Goal: Transaction & Acquisition: Purchase product/service

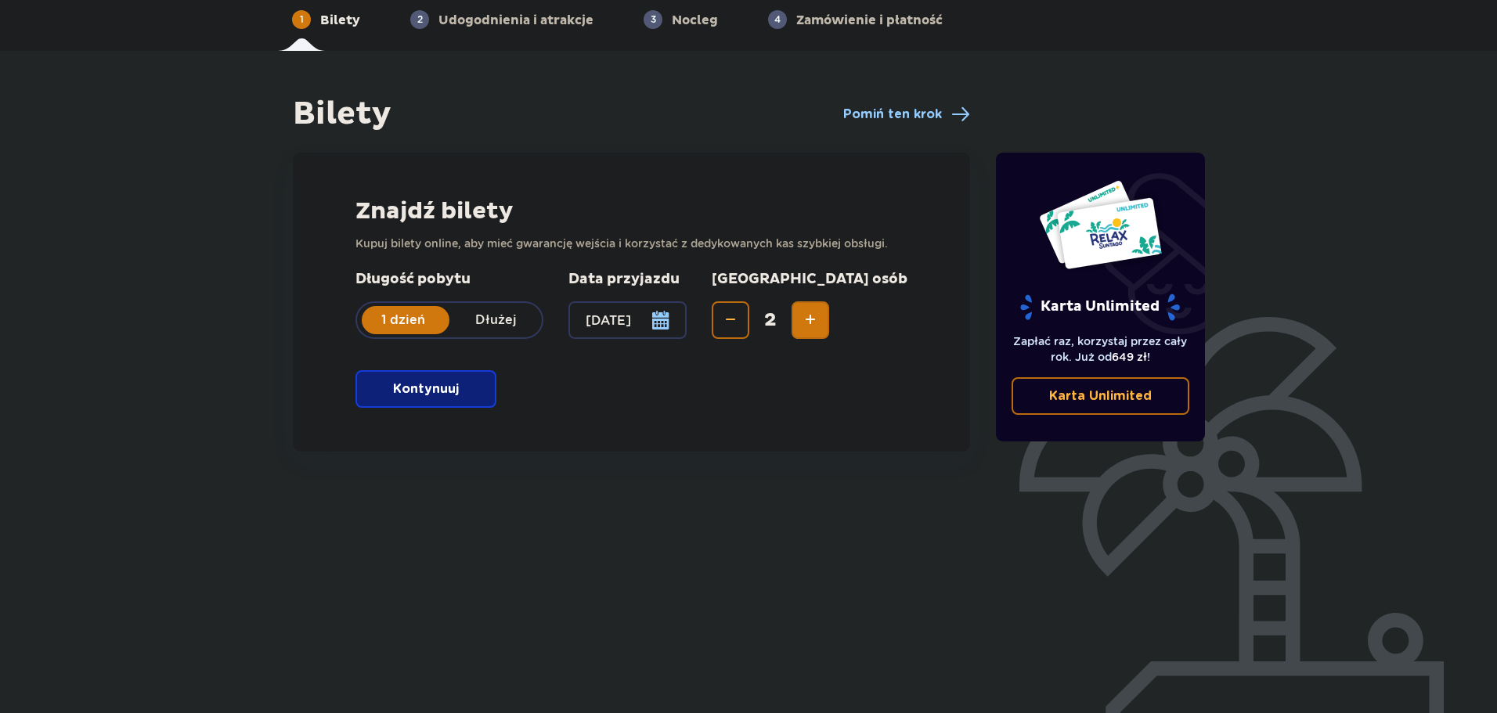
scroll to position [85, 0]
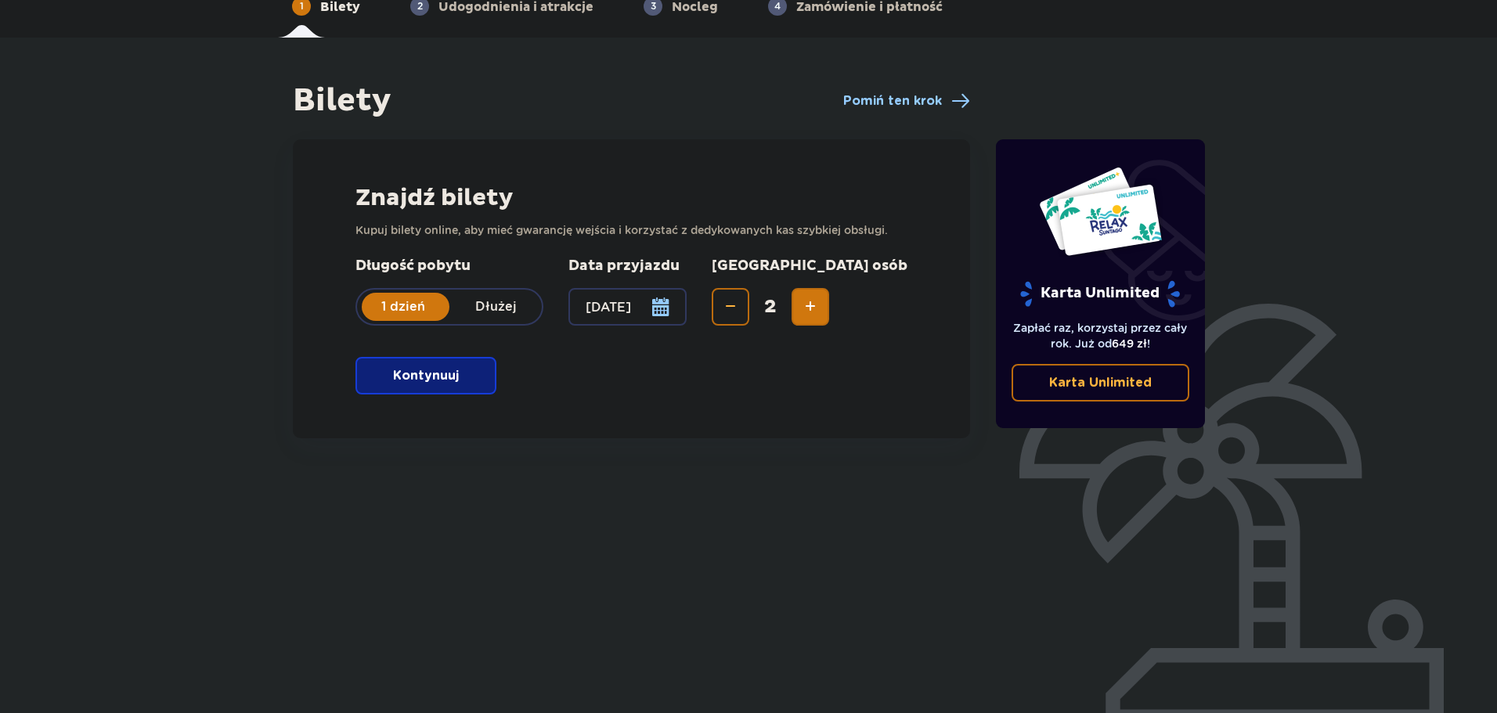
click at [447, 388] on button "Kontynuuj" at bounding box center [425, 376] width 141 height 38
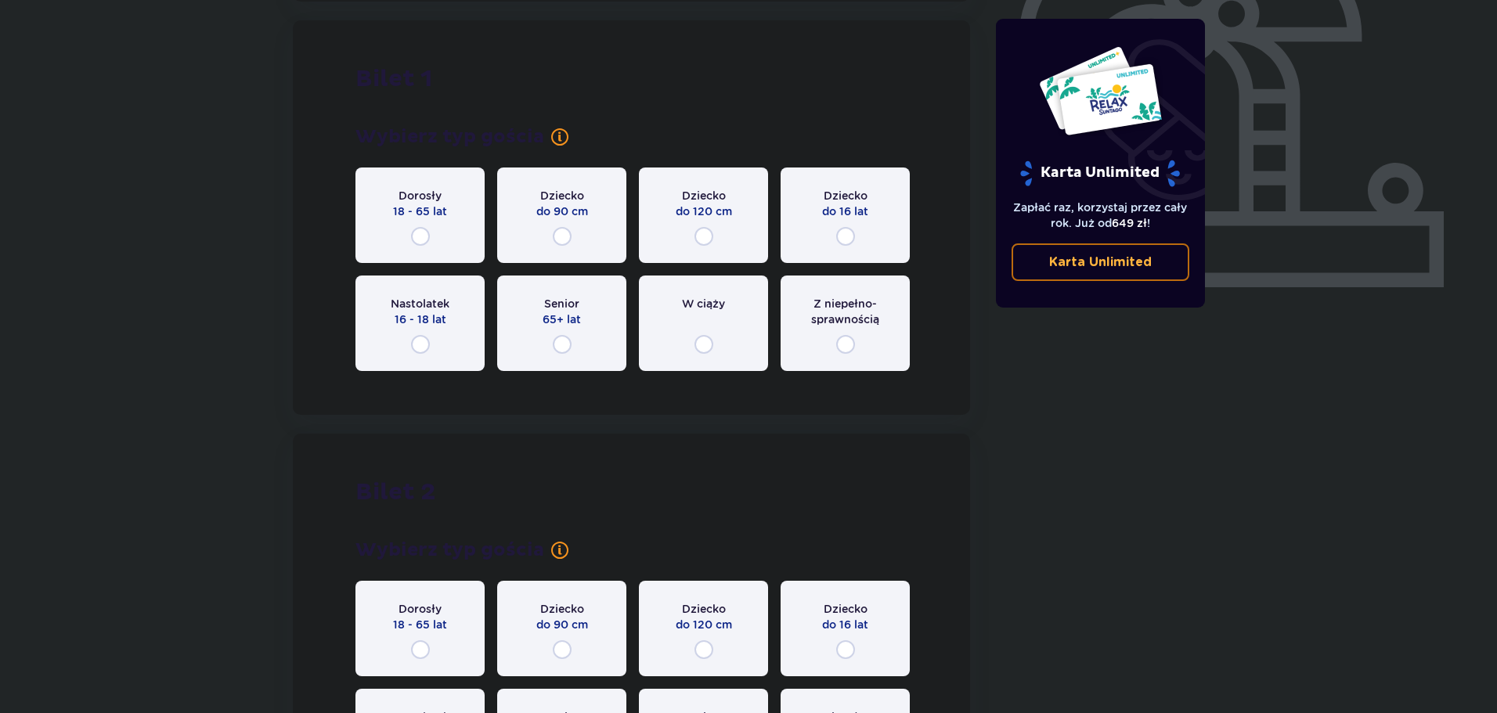
scroll to position [523, 0]
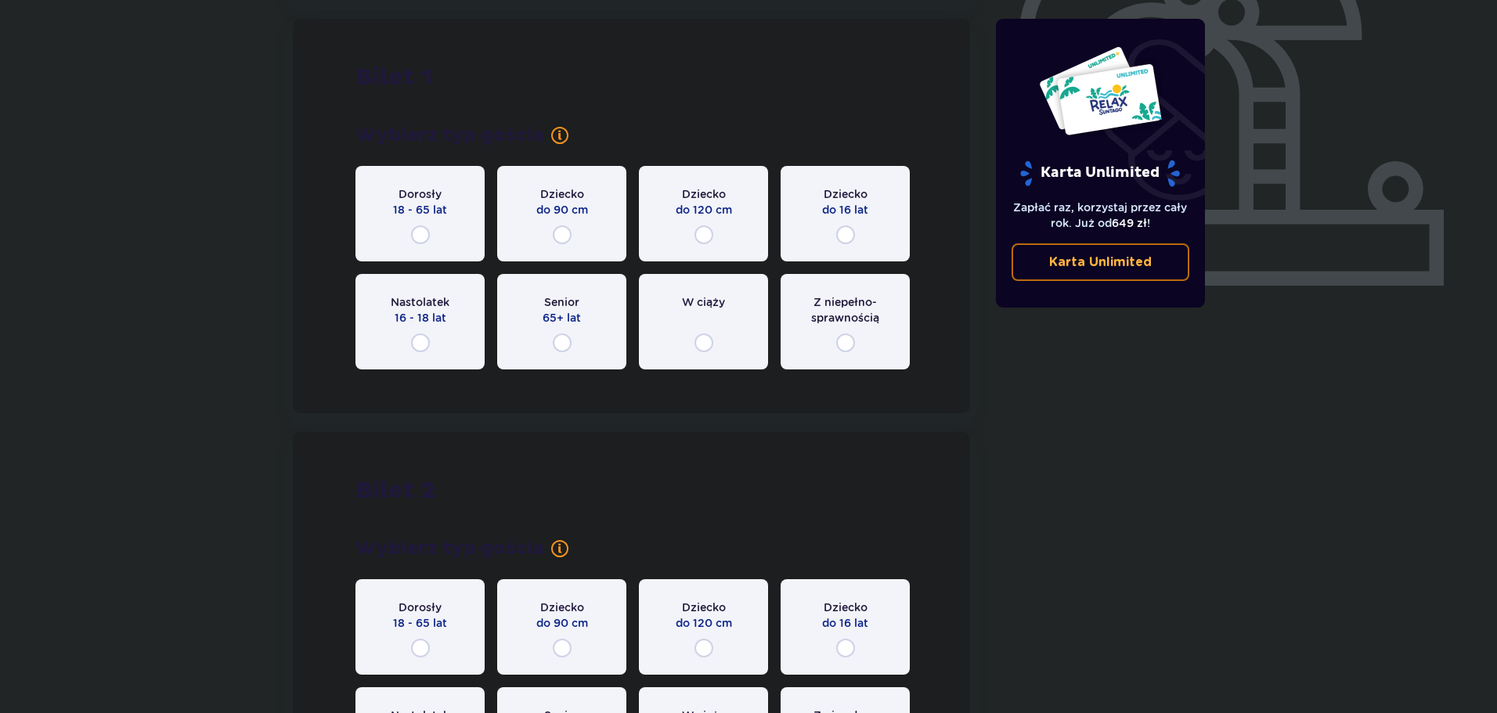
click at [408, 229] on div "Dorosły 18 - 65 lat" at bounding box center [419, 214] width 129 height 96
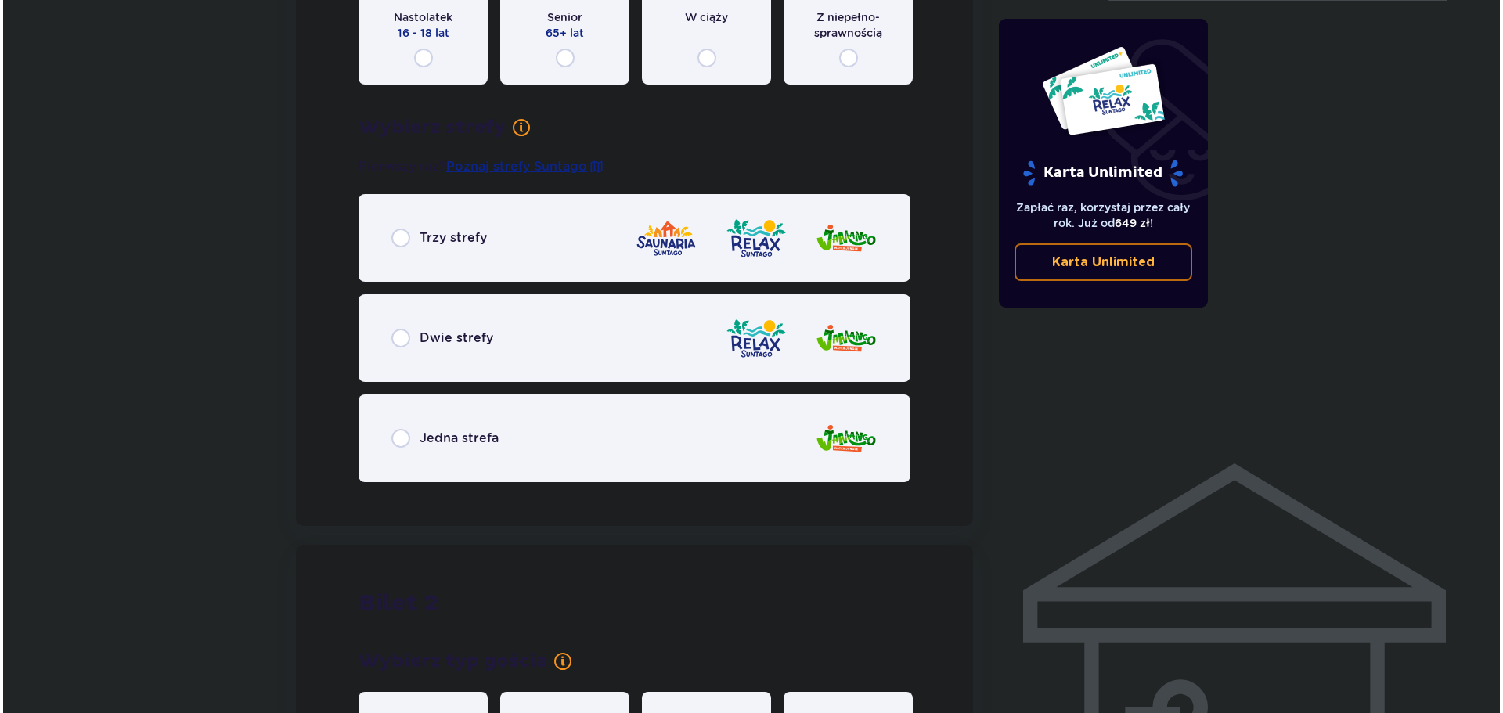
scroll to position [748, 0]
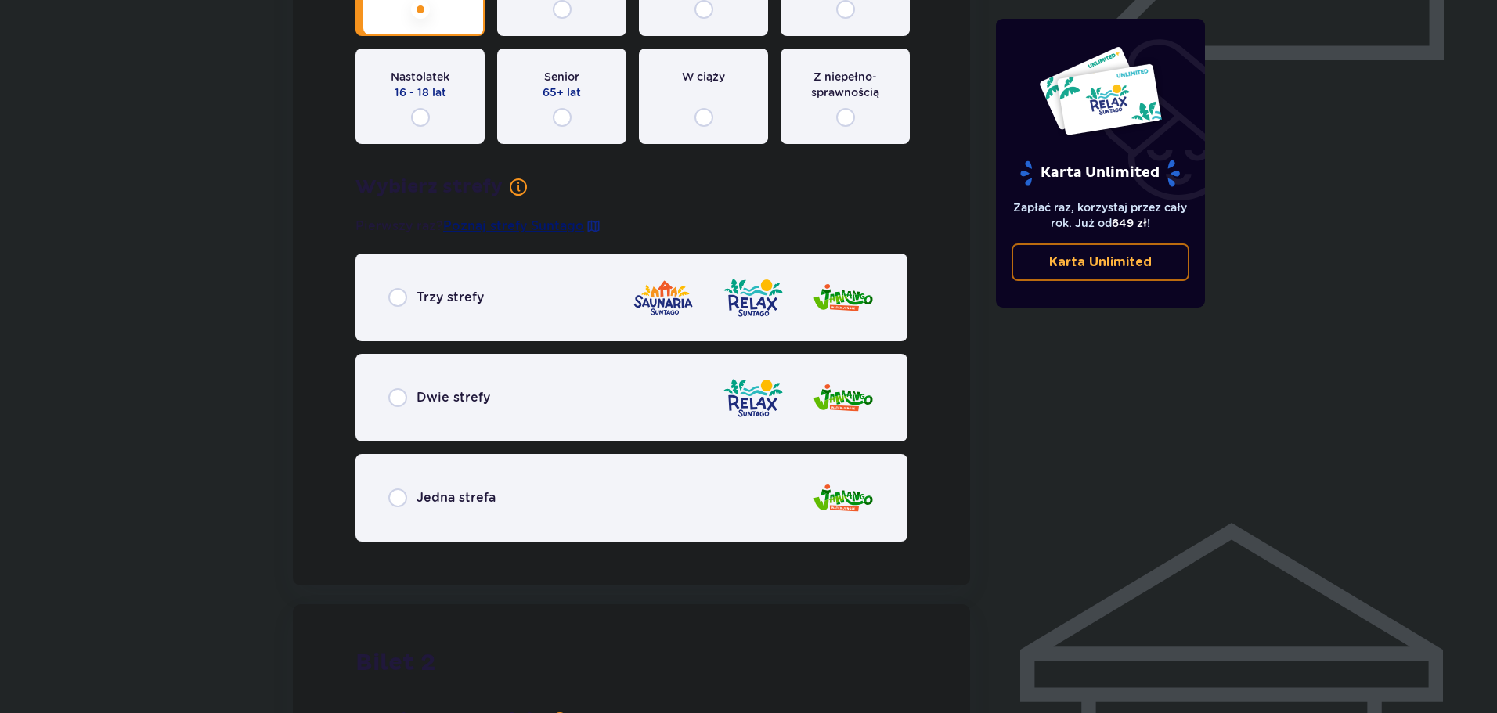
click at [546, 226] on span "Poznaj strefy Suntago" at bounding box center [513, 226] width 141 height 17
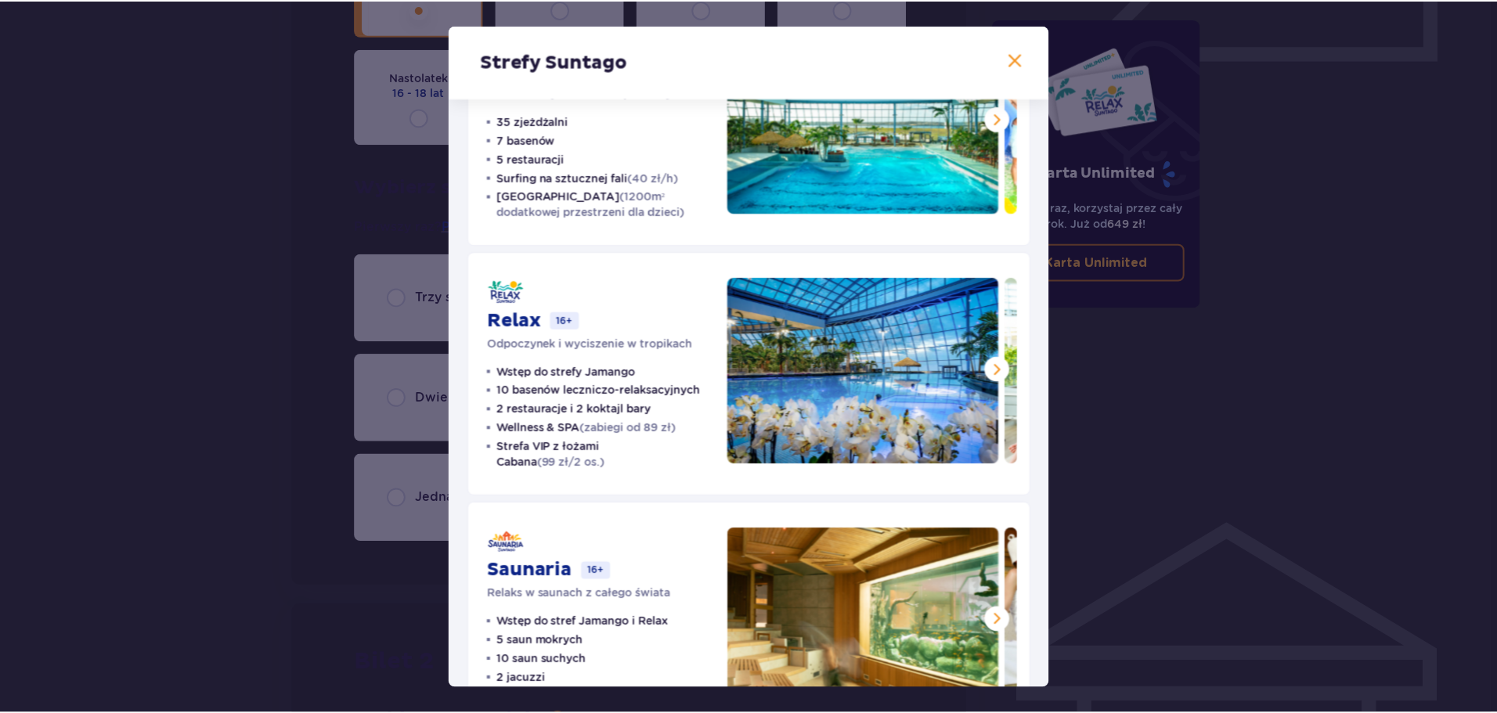
scroll to position [157, 0]
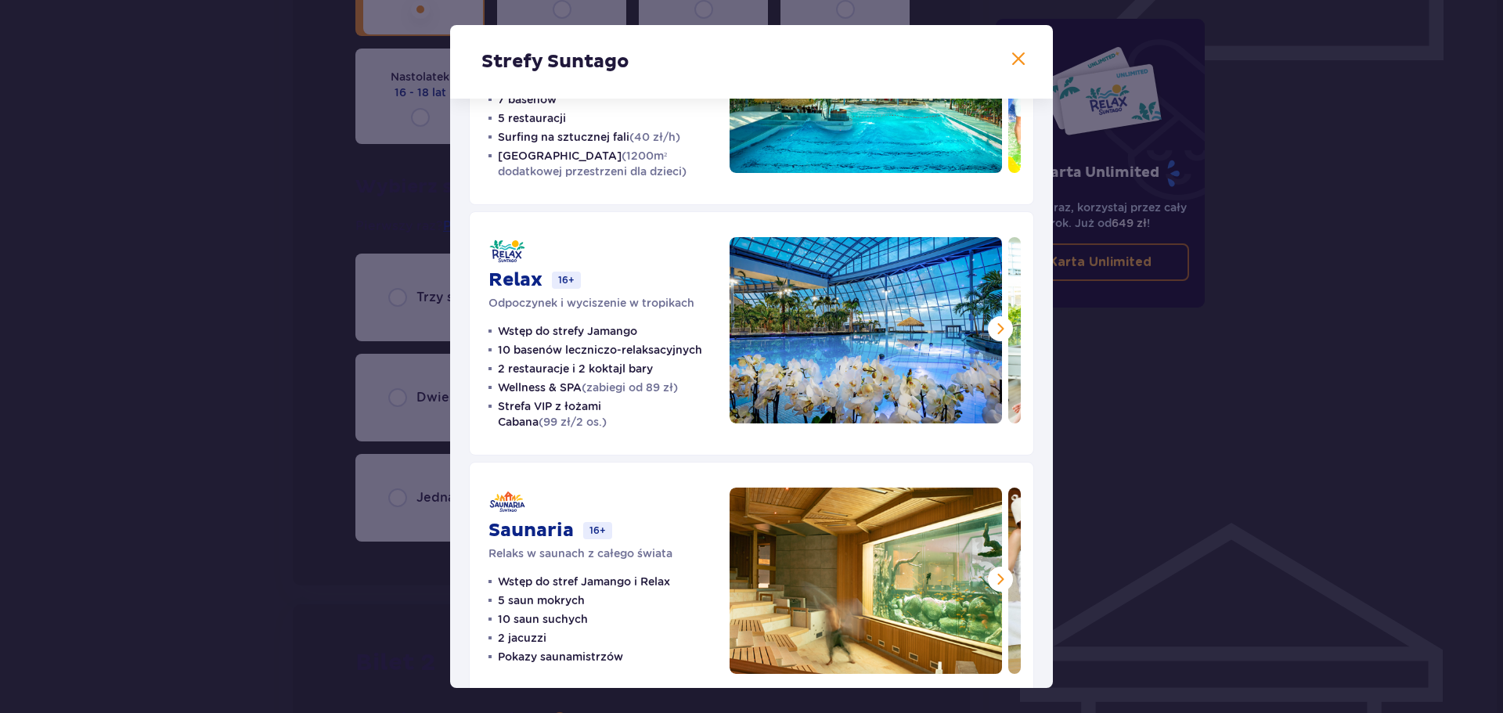
click at [22, 323] on div "Strefy Suntago Jamango Wodna rozrywka dla całej rodziny 35 zjeżdżalni 7 basenów…" at bounding box center [751, 356] width 1503 height 713
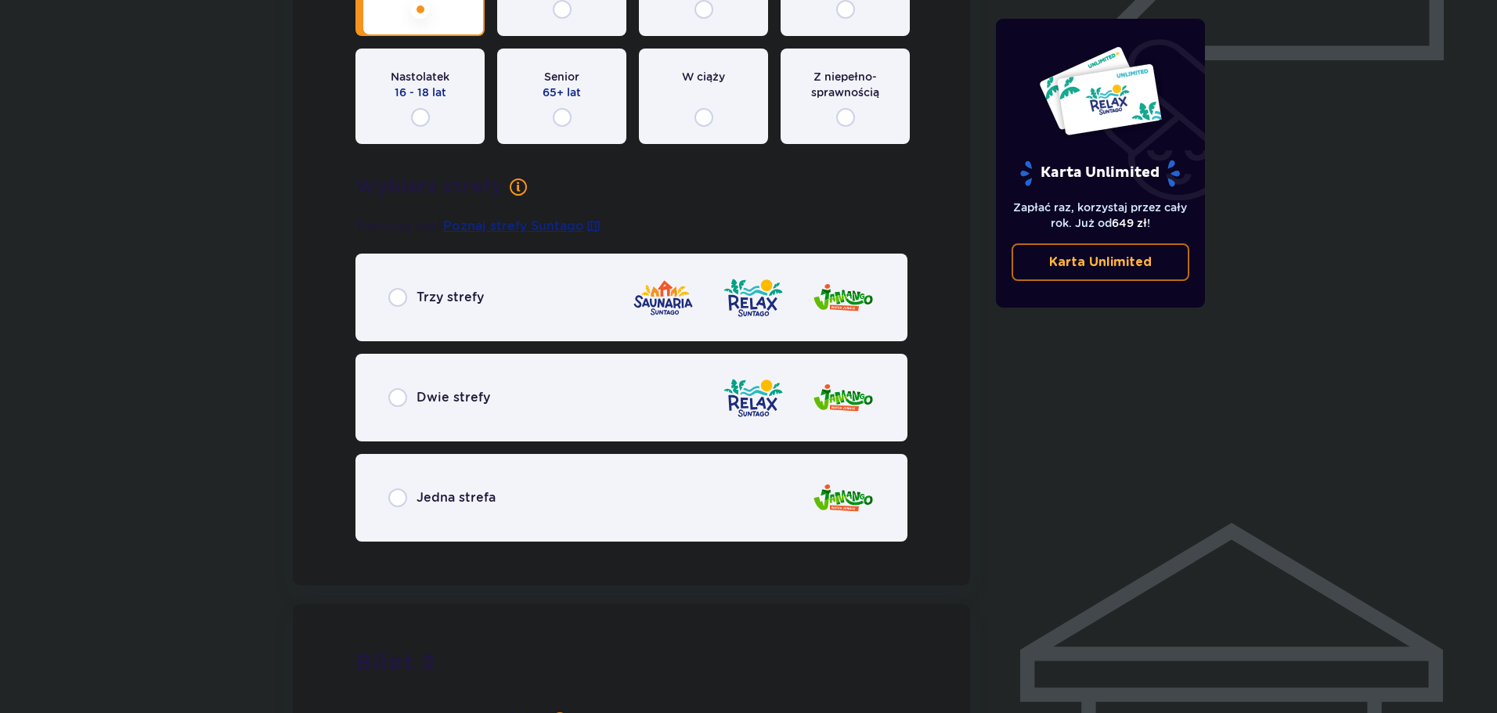
click at [390, 315] on div "Trzy strefy" at bounding box center [631, 298] width 552 height 88
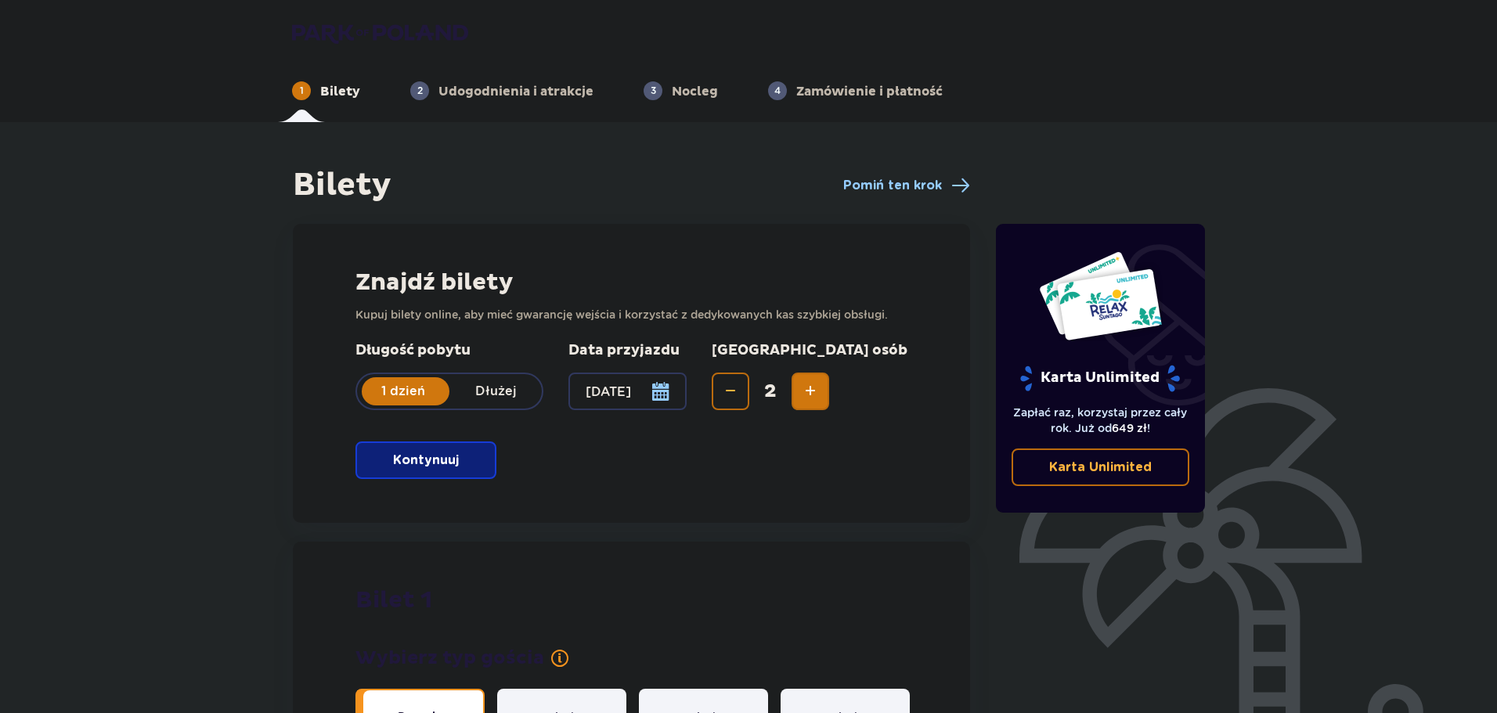
click at [664, 402] on div at bounding box center [627, 392] width 118 height 38
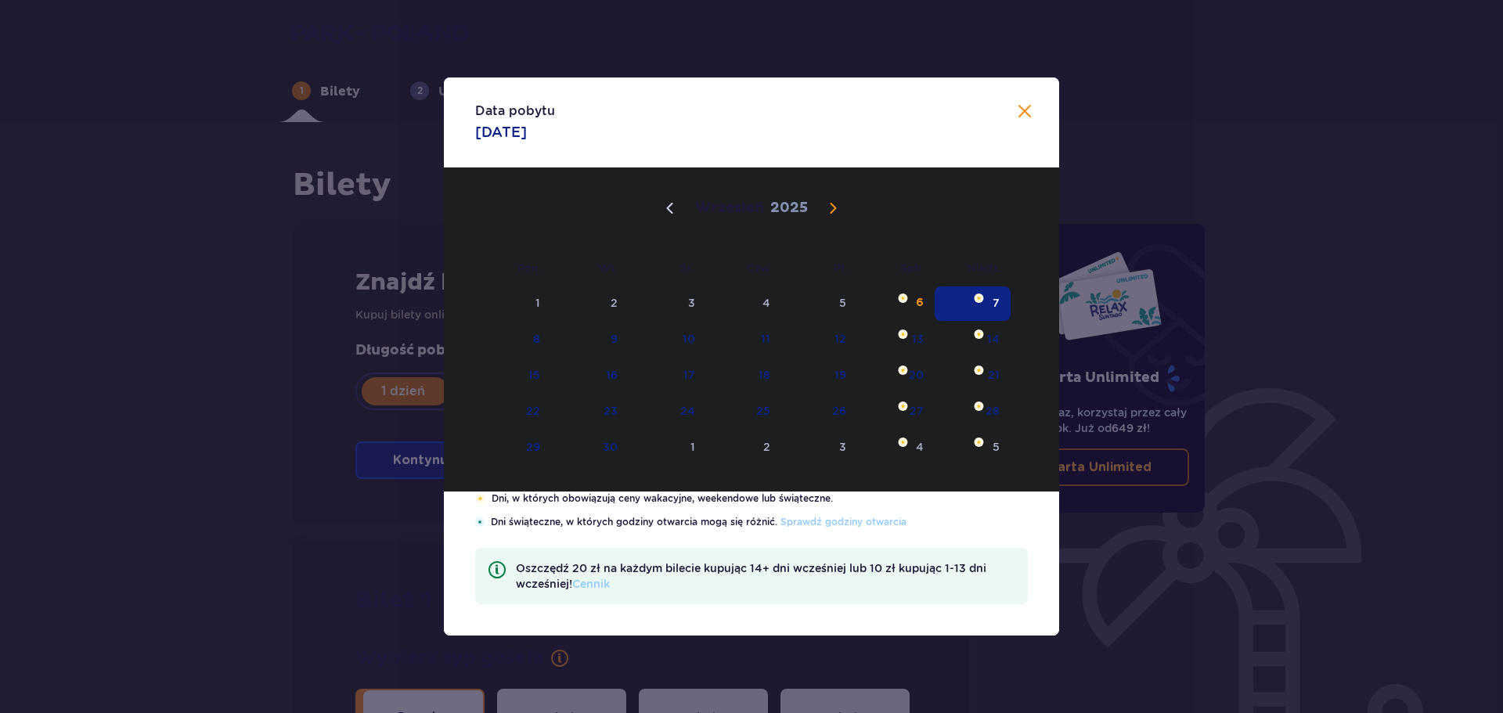
click at [193, 427] on div "Data pobytu [DATE] Pon. Wt. Śr. Czw. Pt. Sob. [GEOGRAPHIC_DATA]. [DATE] 28 29 3…" at bounding box center [751, 356] width 1503 height 713
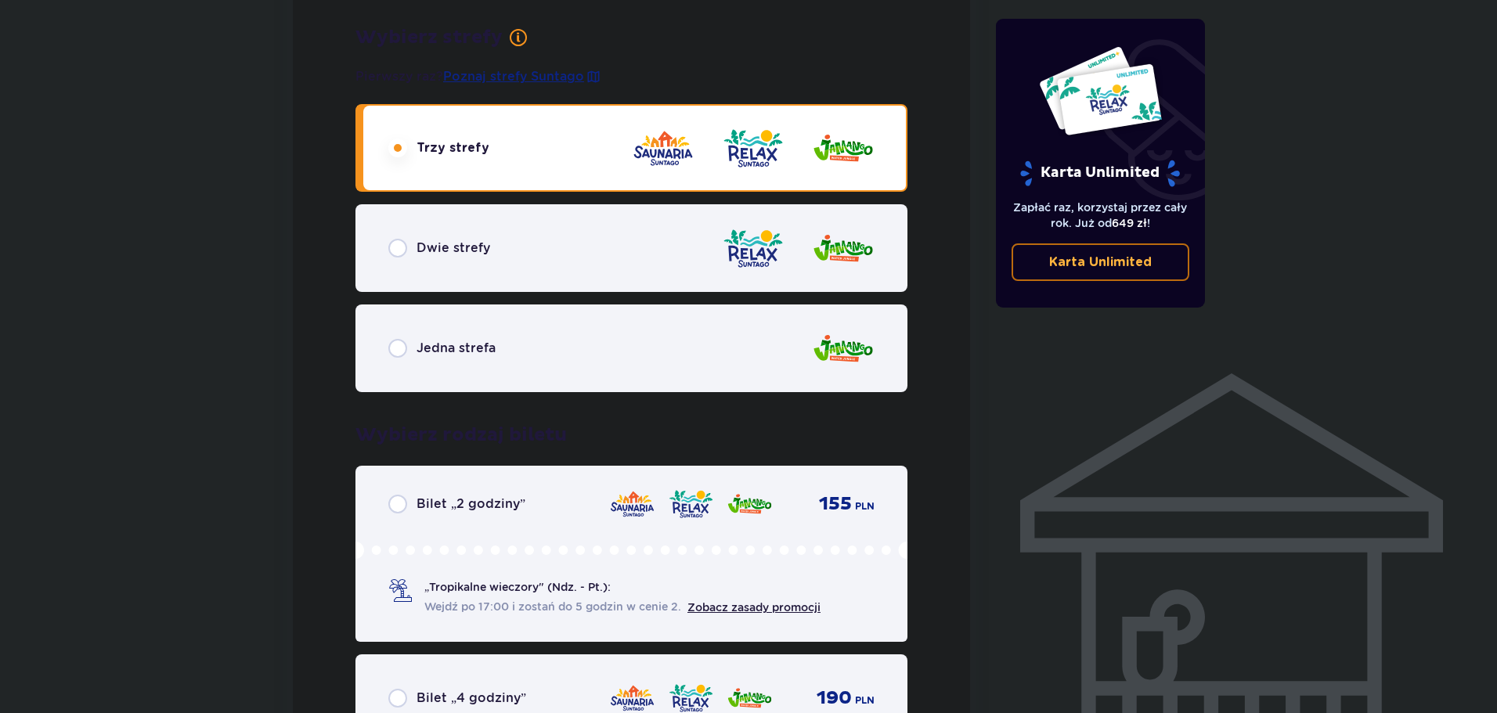
scroll to position [939, 0]
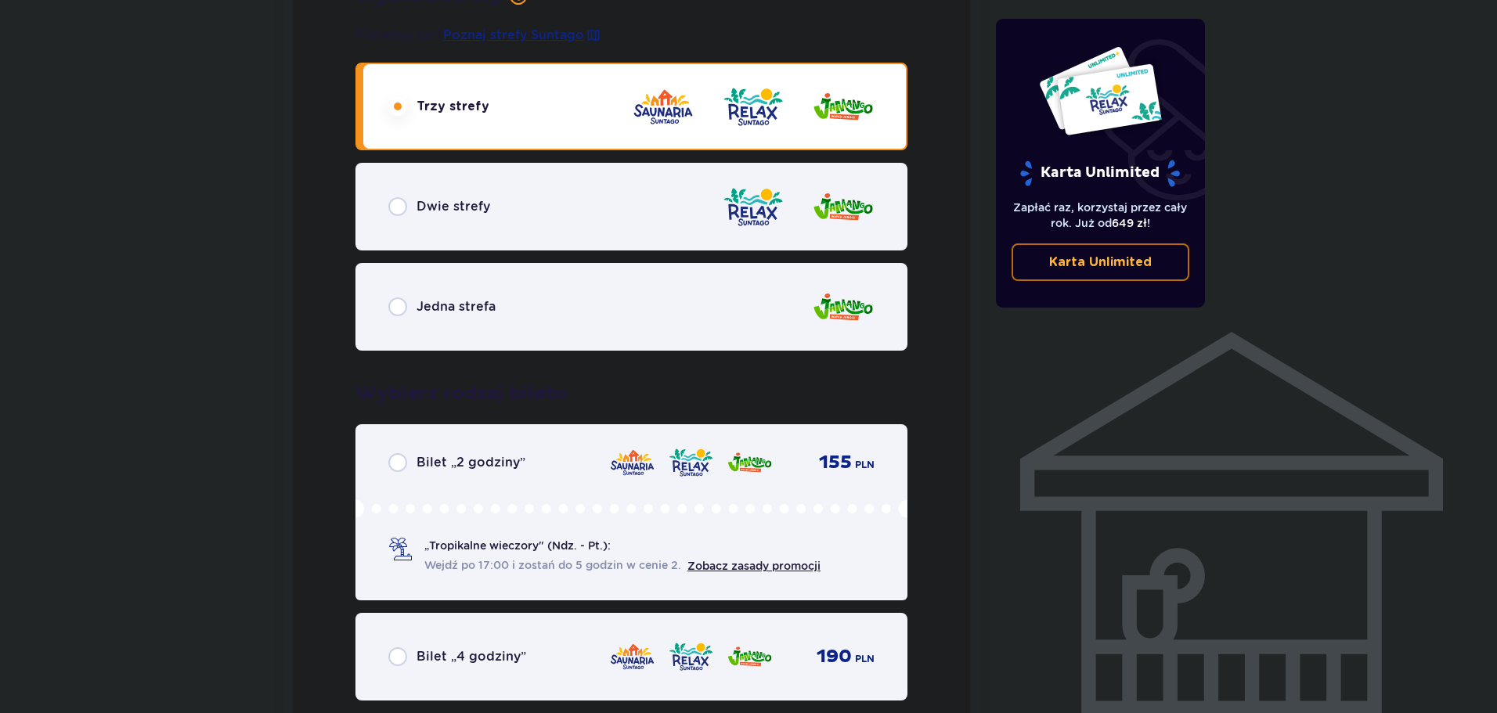
click at [410, 465] on div "Bilet „2 godziny”" at bounding box center [456, 462] width 137 height 19
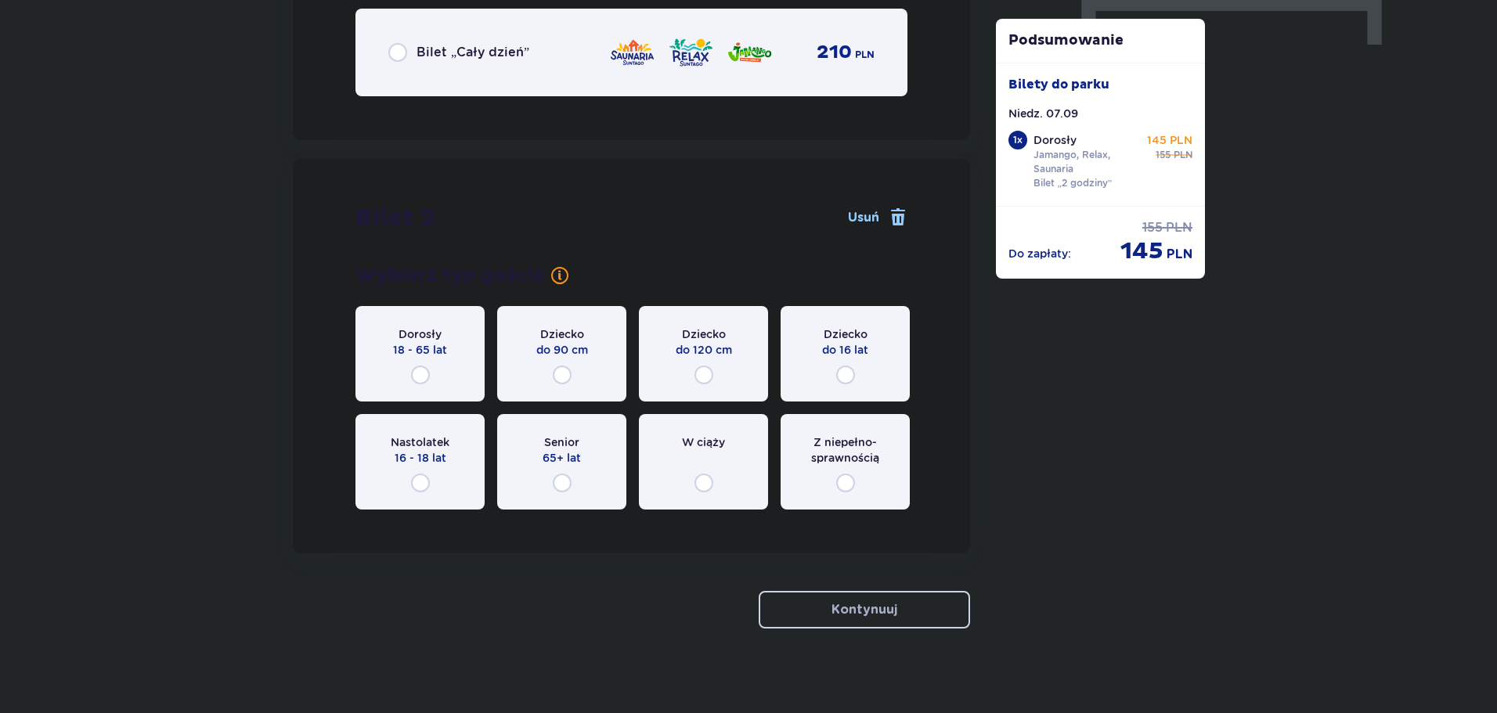
scroll to position [1653, 0]
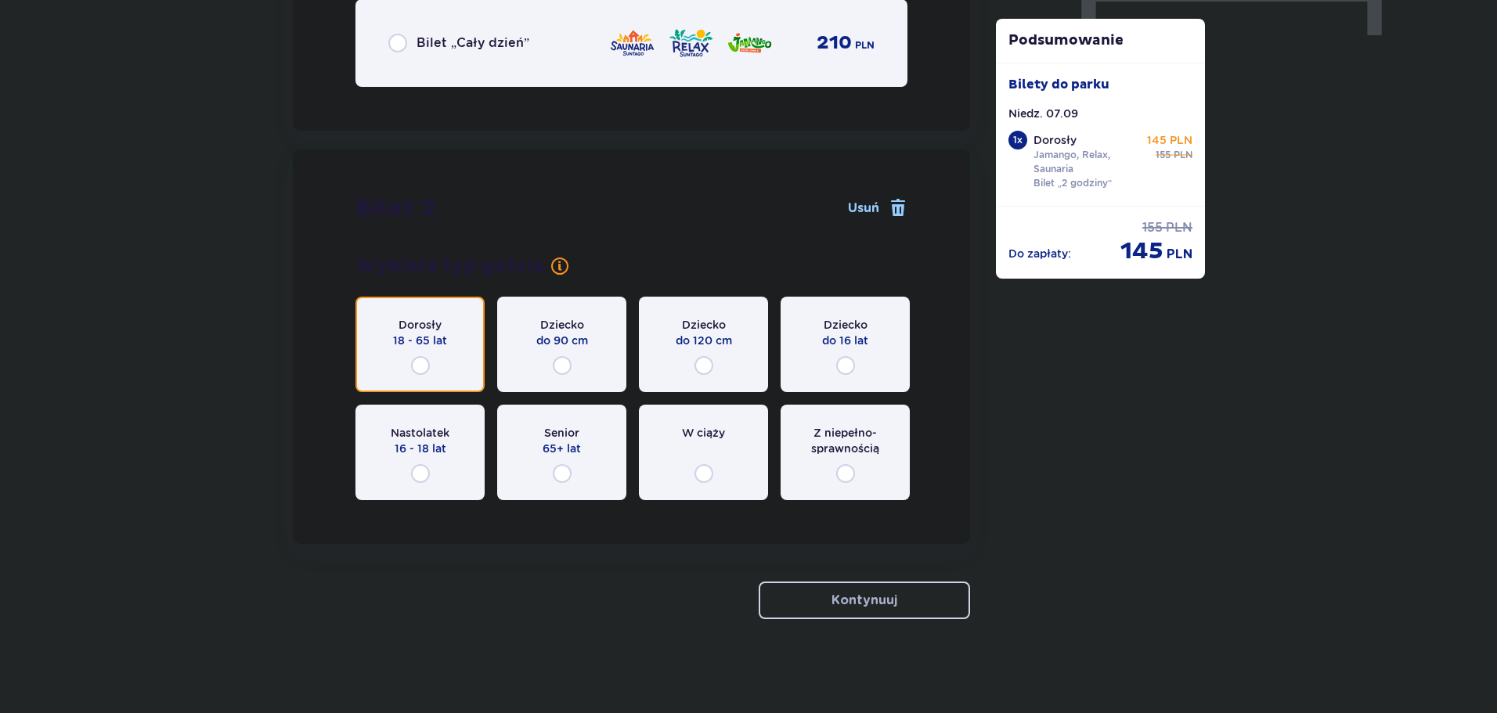
click at [424, 368] on input "radio" at bounding box center [420, 365] width 19 height 19
radio input "true"
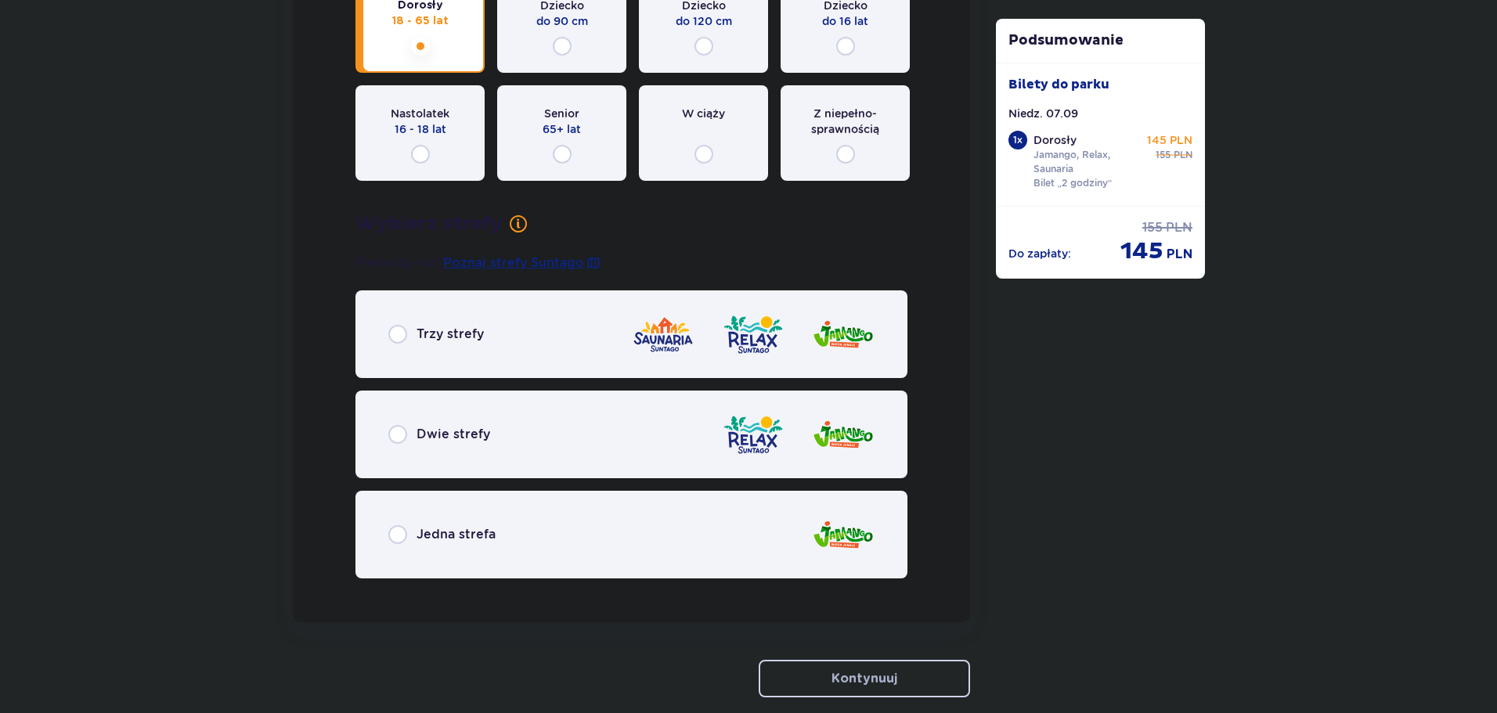
scroll to position [2051, 0]
click at [524, 354] on div "Trzy strefy" at bounding box center [631, 334] width 552 height 88
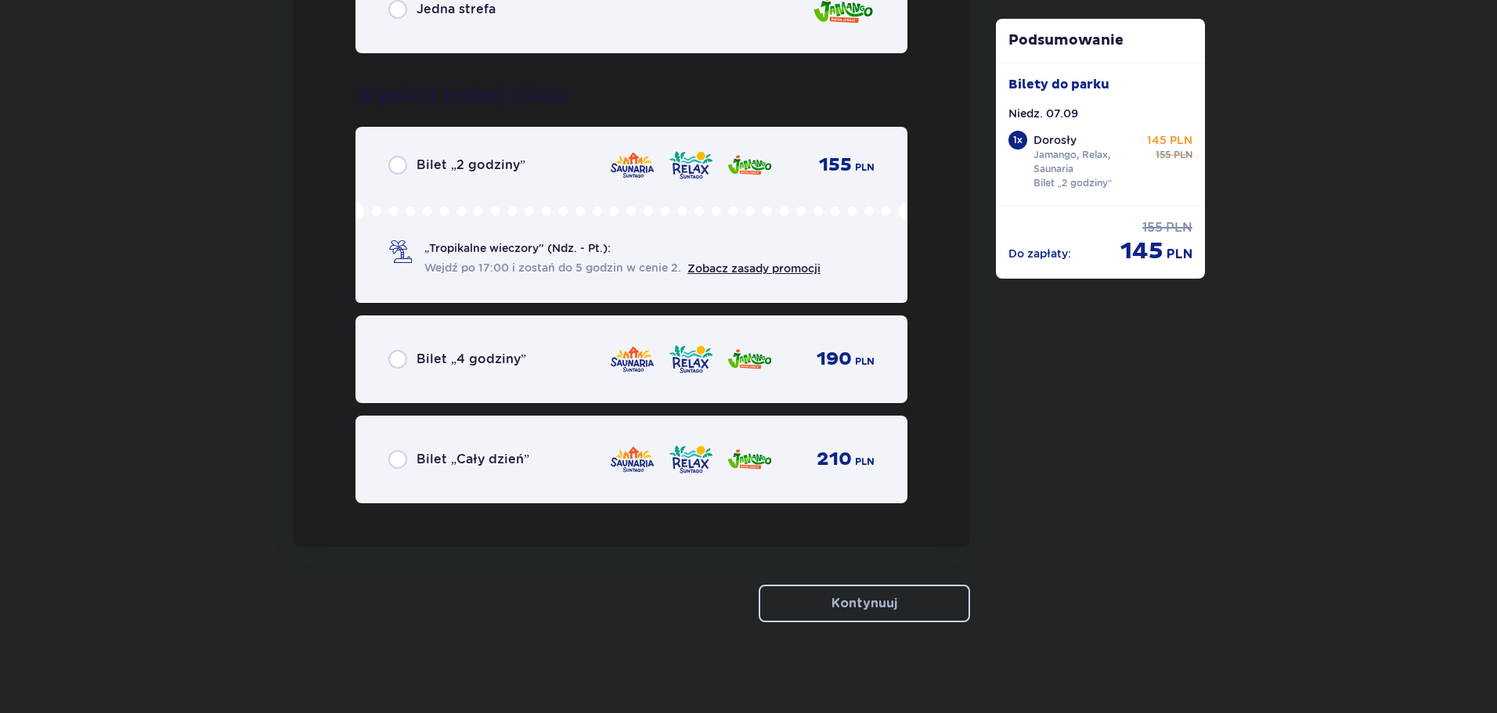
scroll to position [2501, 0]
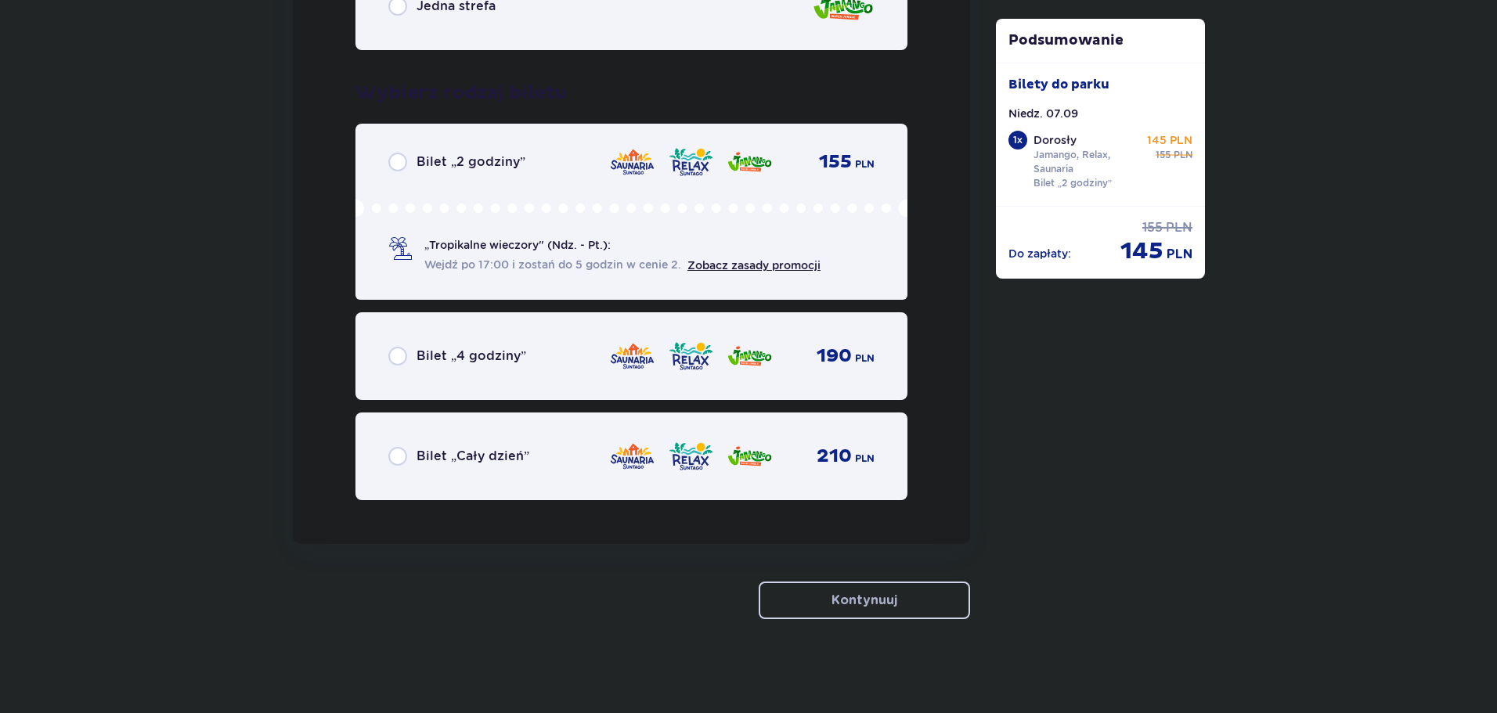
click at [553, 141] on div "Bilet „2 godziny” 155 PLN „Tropikalne wieczory" (Ndz. - Pt.): Wejdź po 17:00 i …" at bounding box center [631, 212] width 552 height 176
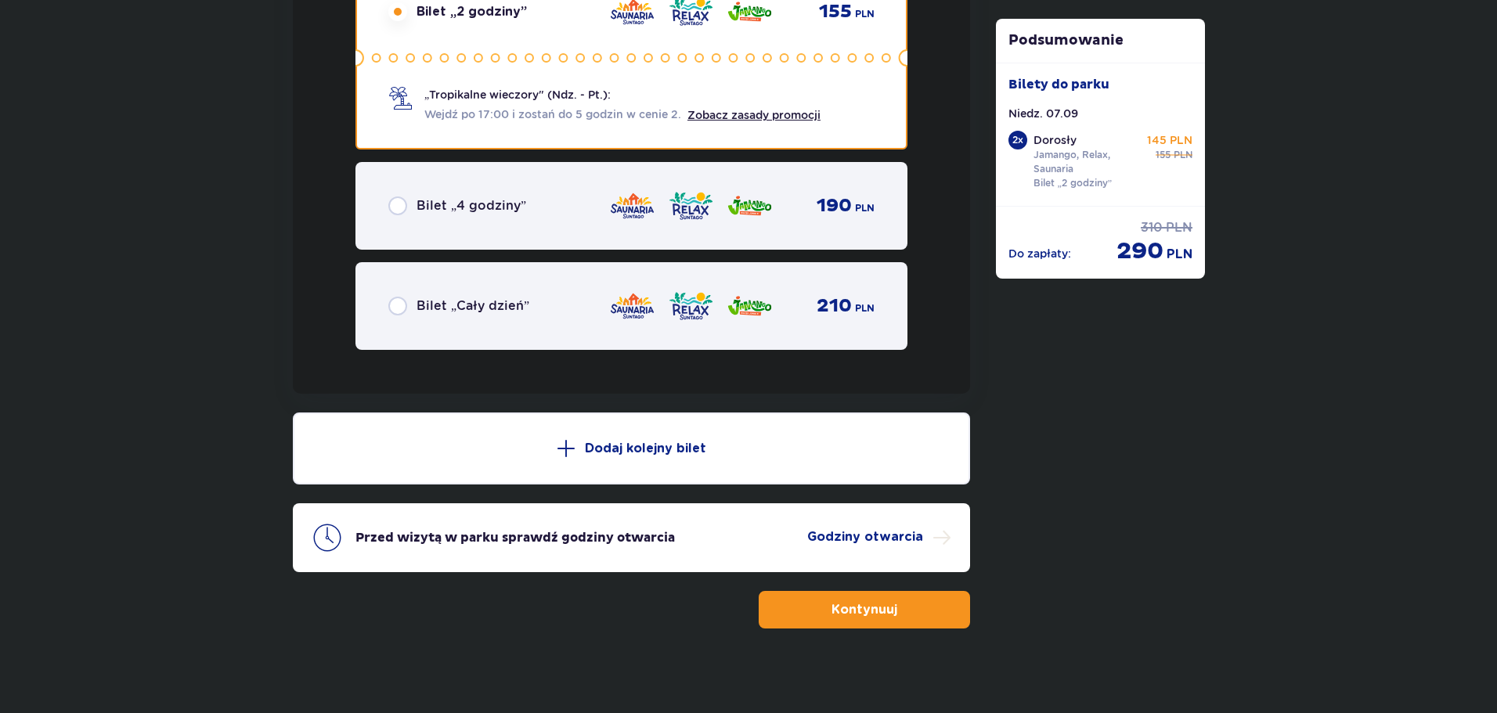
scroll to position [2661, 0]
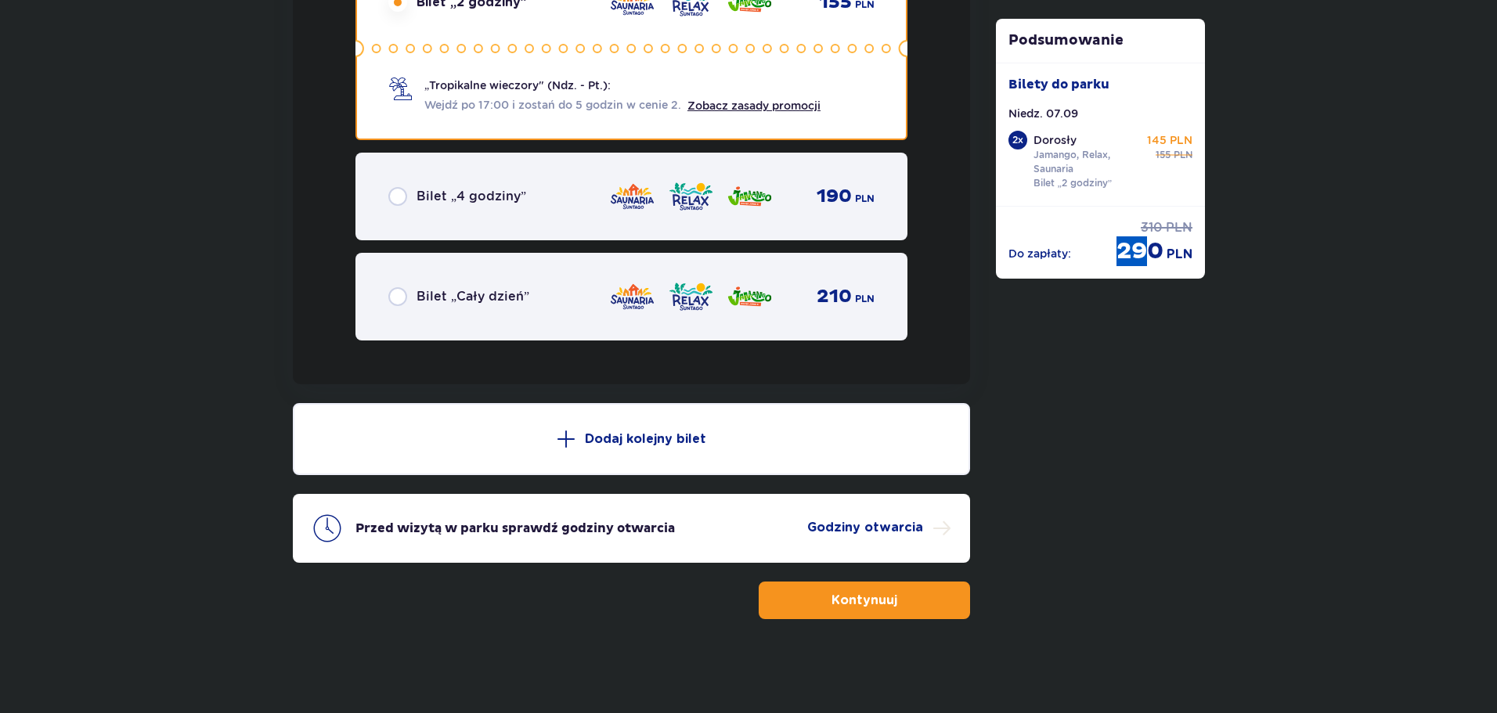
drag, startPoint x: 1111, startPoint y: 243, endPoint x: 1147, endPoint y: 244, distance: 36.0
click at [1147, 244] on div "Do zapłaty : 310 PLN 290 PLN" at bounding box center [1100, 242] width 185 height 47
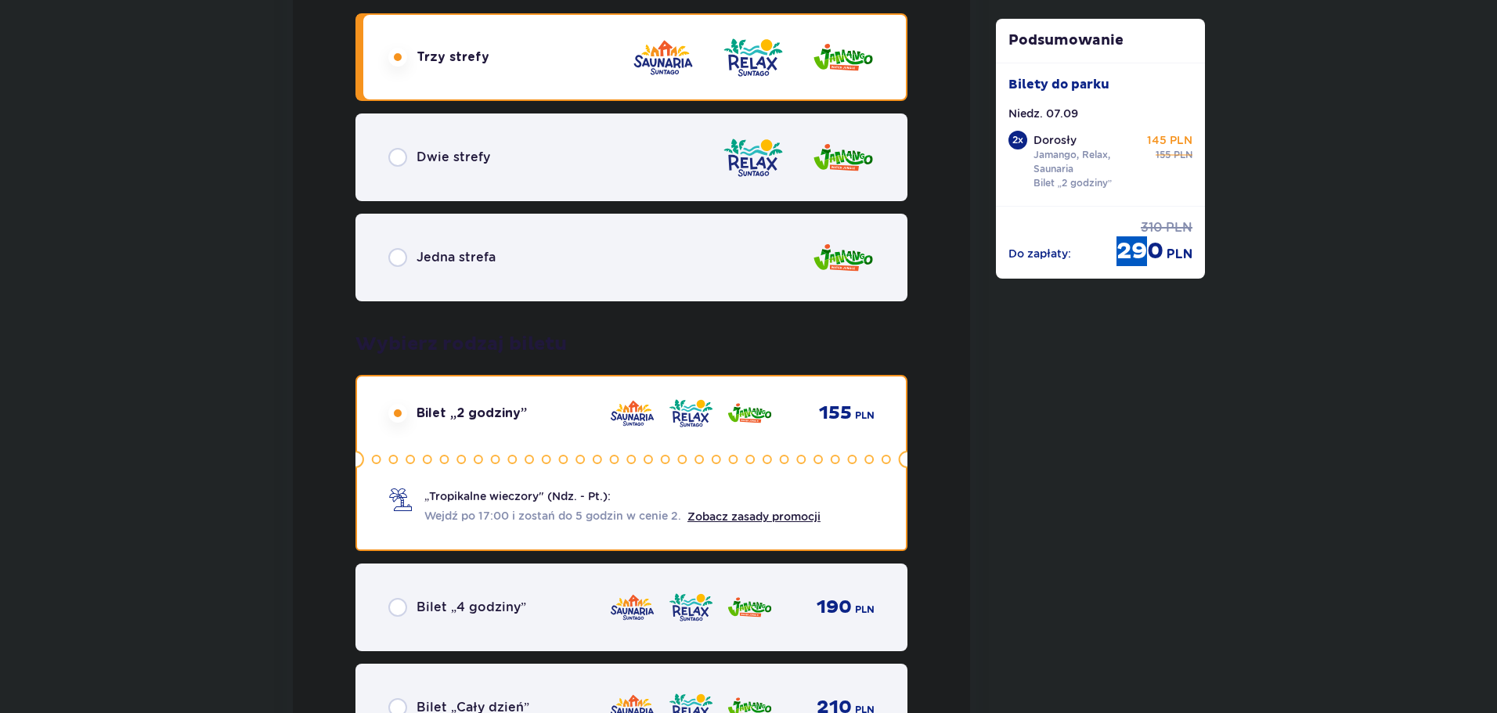
scroll to position [2269, 0]
